Goal: Task Accomplishment & Management: Complete application form

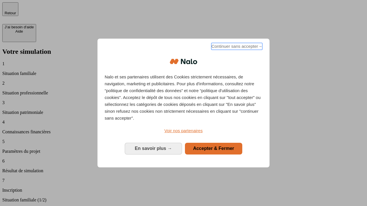
click at [236, 47] on span "Continuer sans accepter →" at bounding box center [236, 46] width 51 height 7
